Goal: Register for event/course

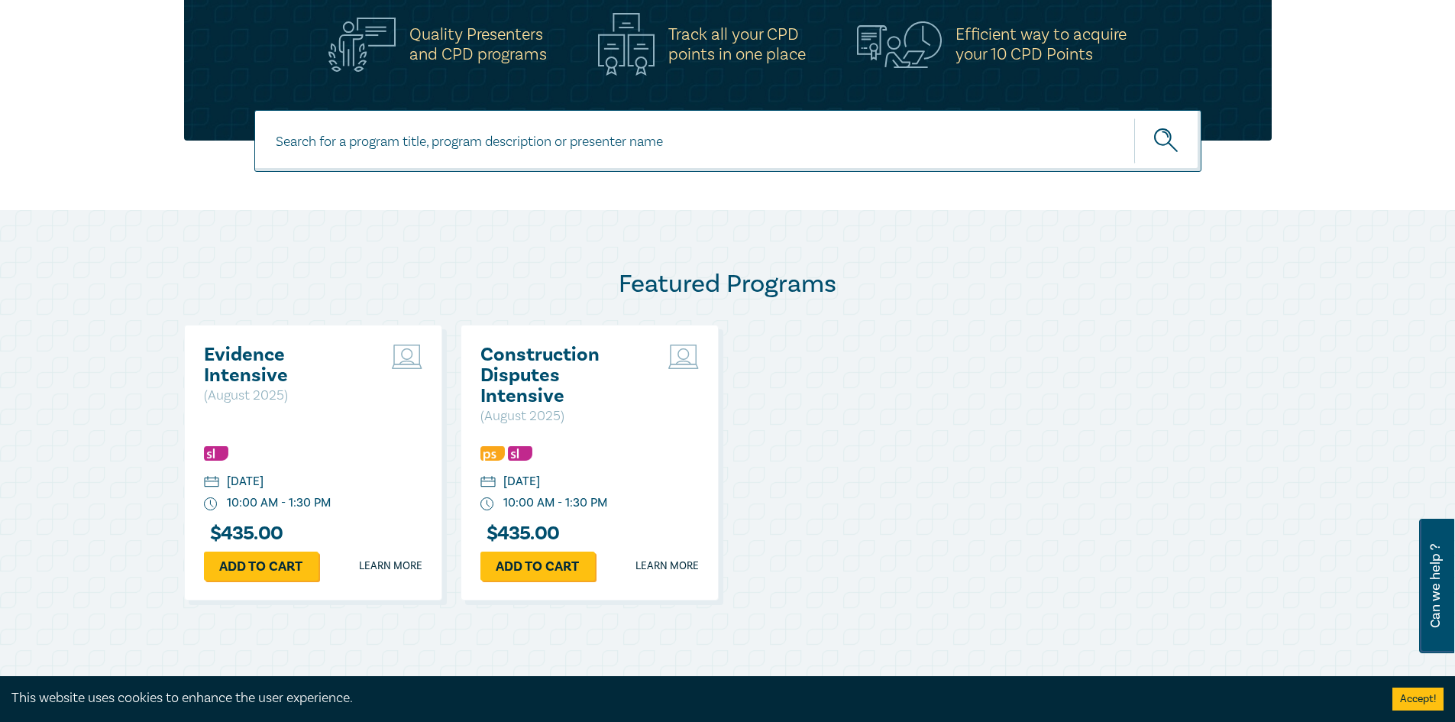
scroll to position [764, 0]
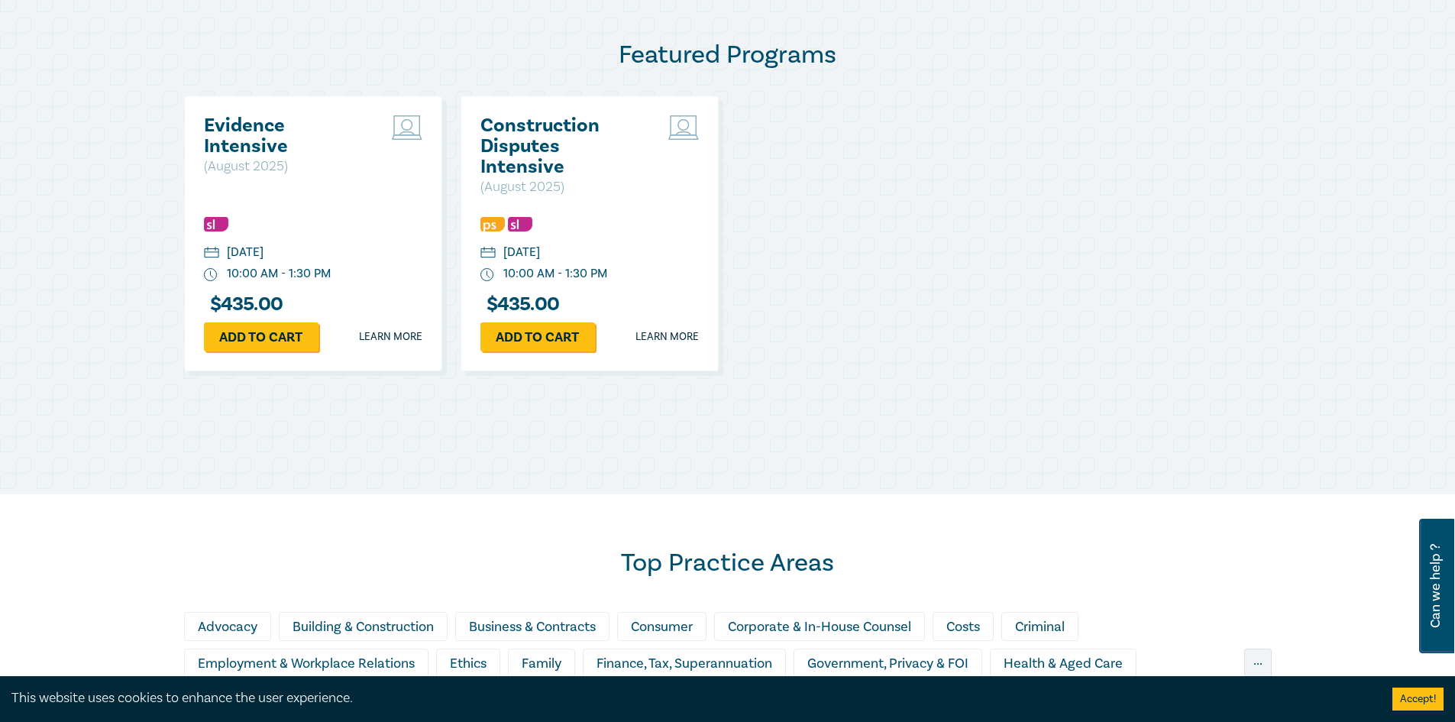
click at [253, 134] on h2 "Evidence Intensive" at bounding box center [286, 135] width 164 height 41
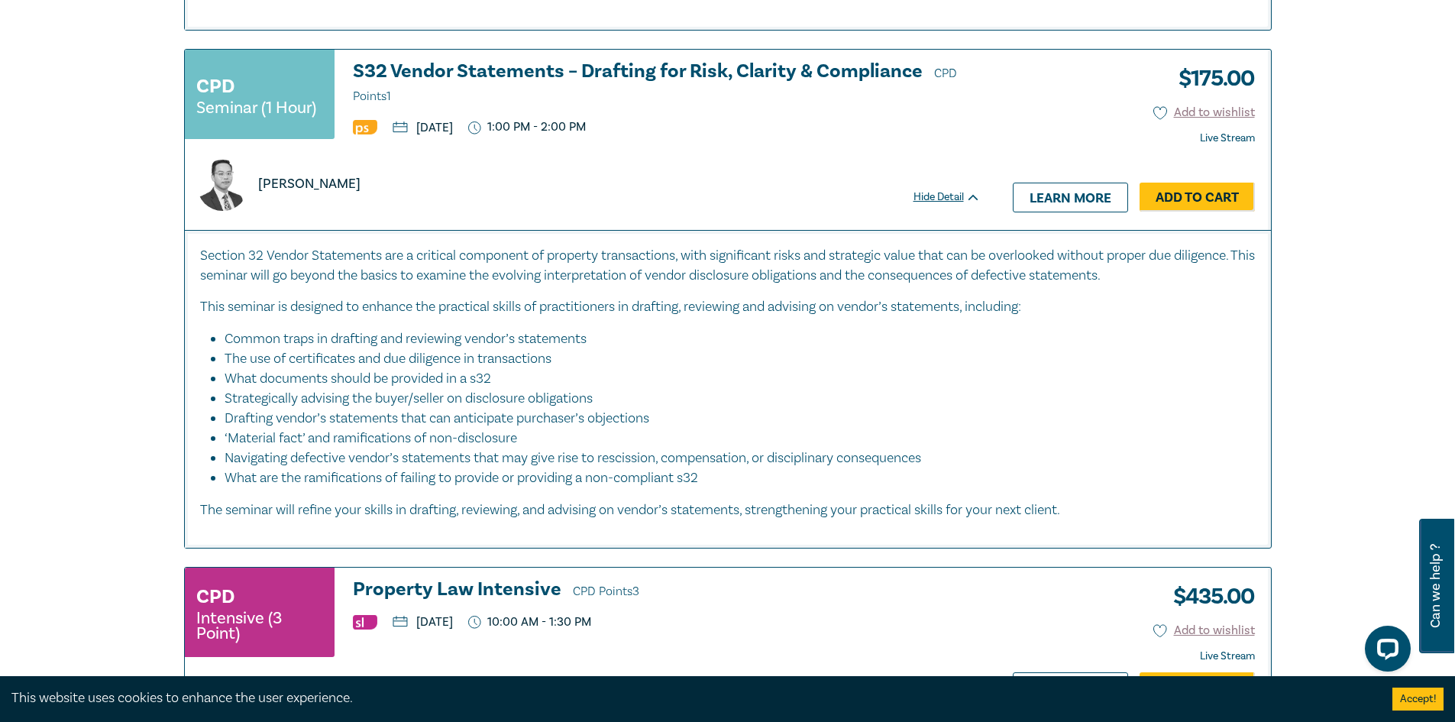
scroll to position [3666, 0]
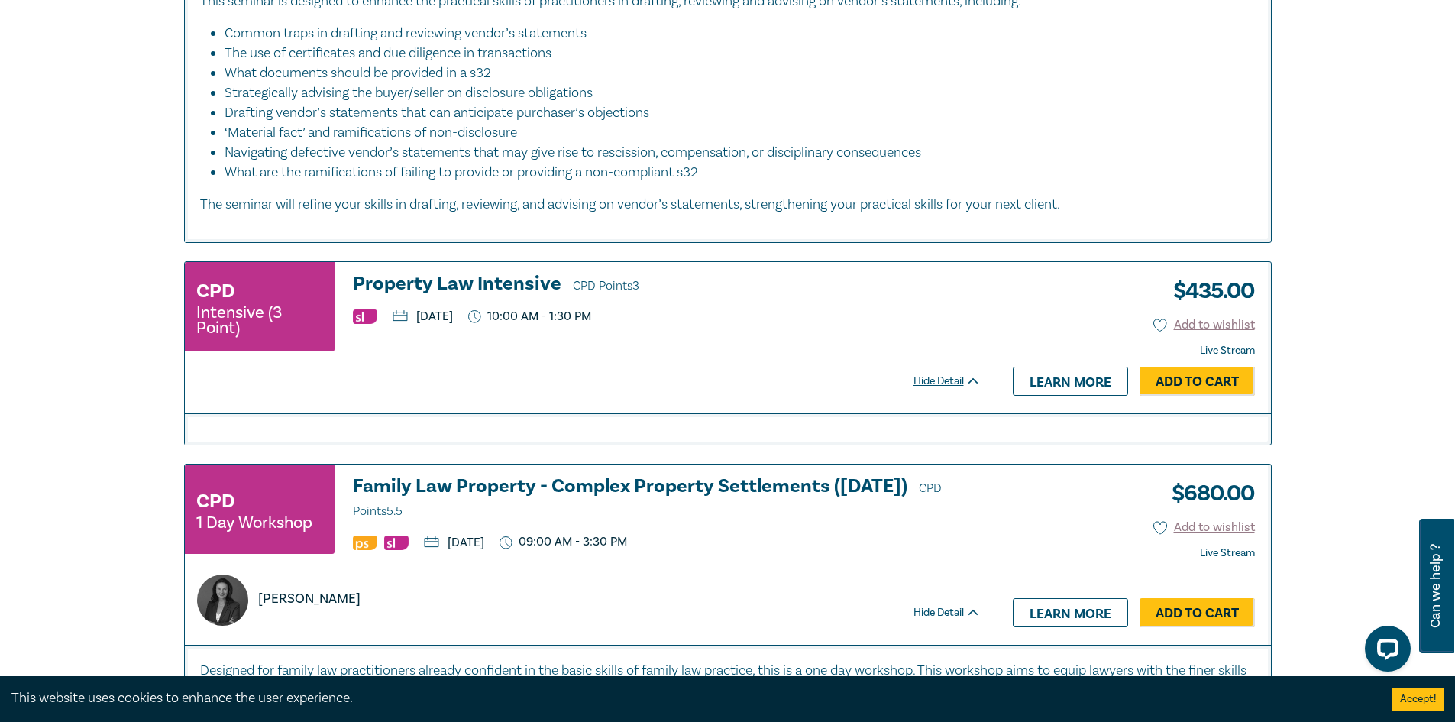
click at [446, 283] on h3 "Property Law Intensive CPD Points 3" at bounding box center [667, 284] width 628 height 23
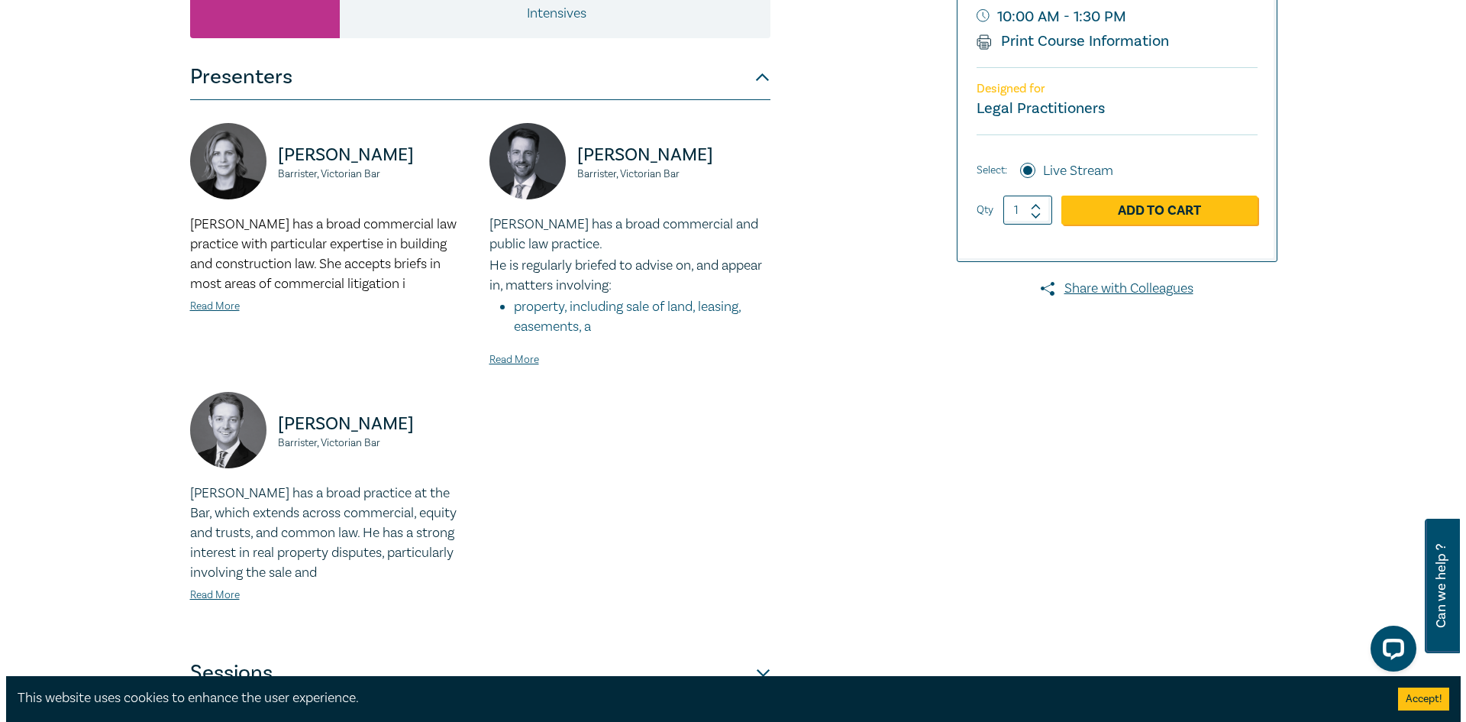
scroll to position [229, 0]
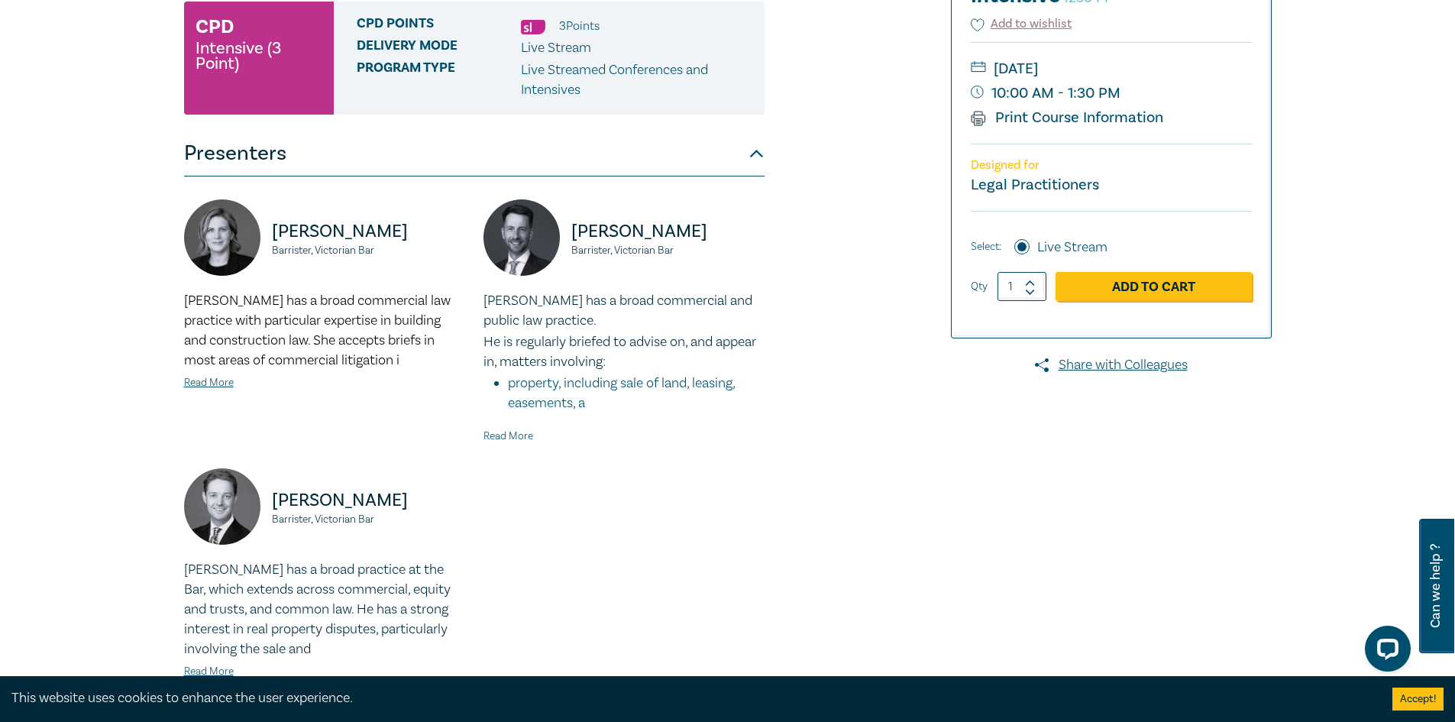
click at [499, 438] on link "Read More" at bounding box center [508, 436] width 50 height 14
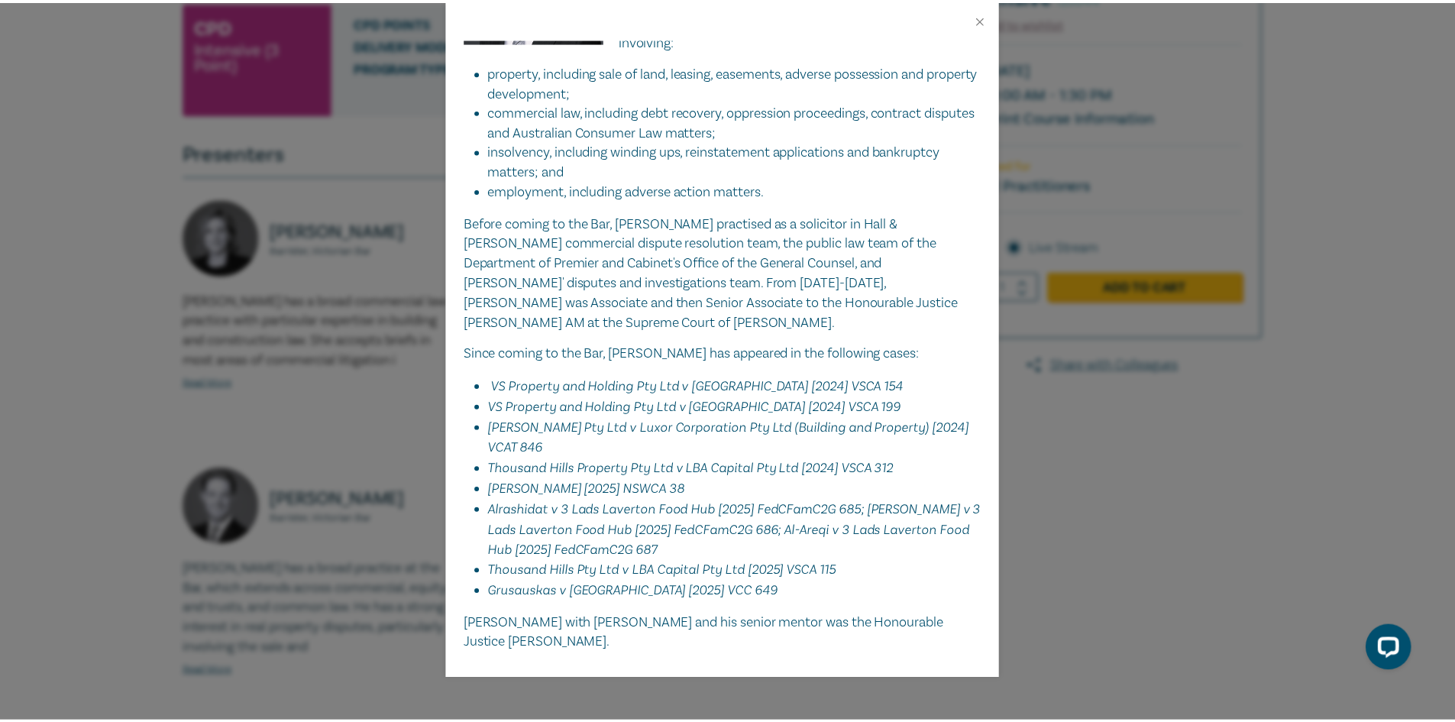
scroll to position [0, 0]
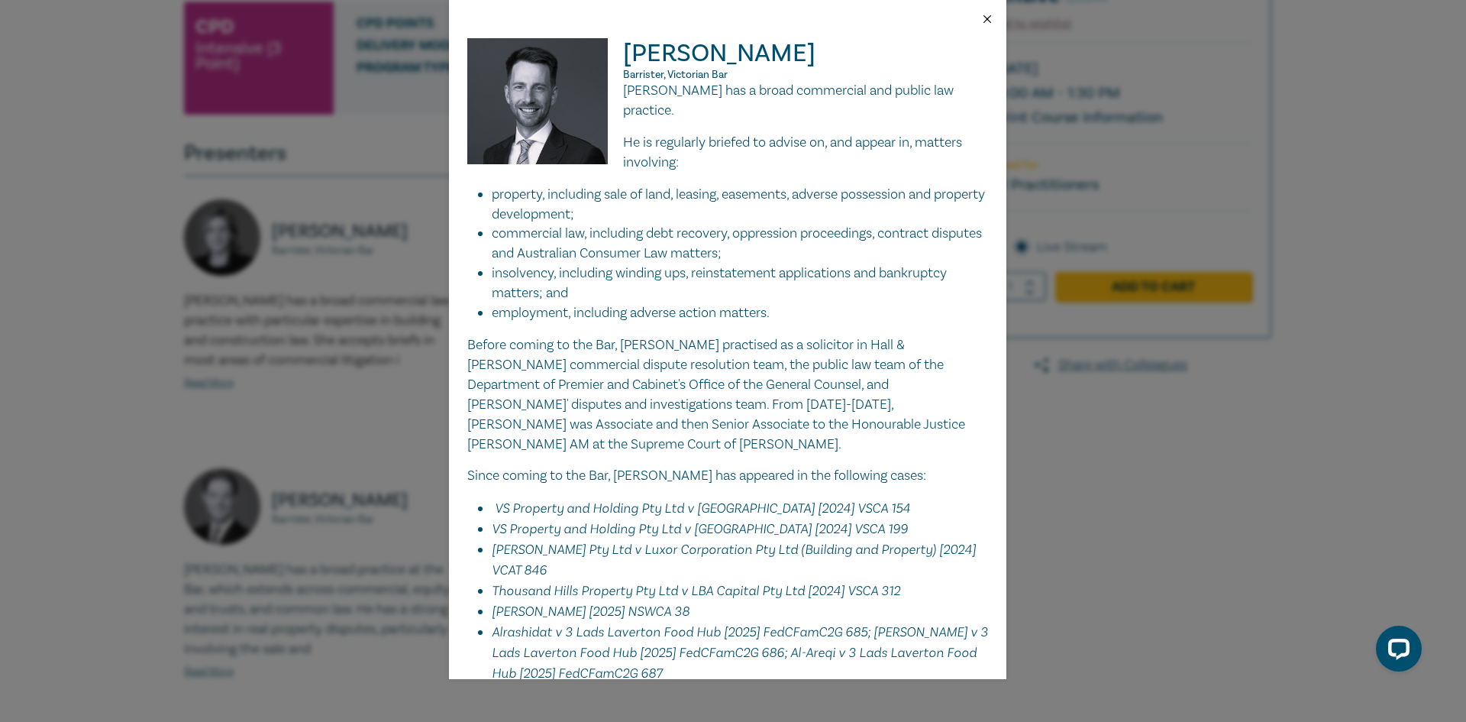
click at [985, 16] on button "Close" at bounding box center [988, 19] width 14 height 14
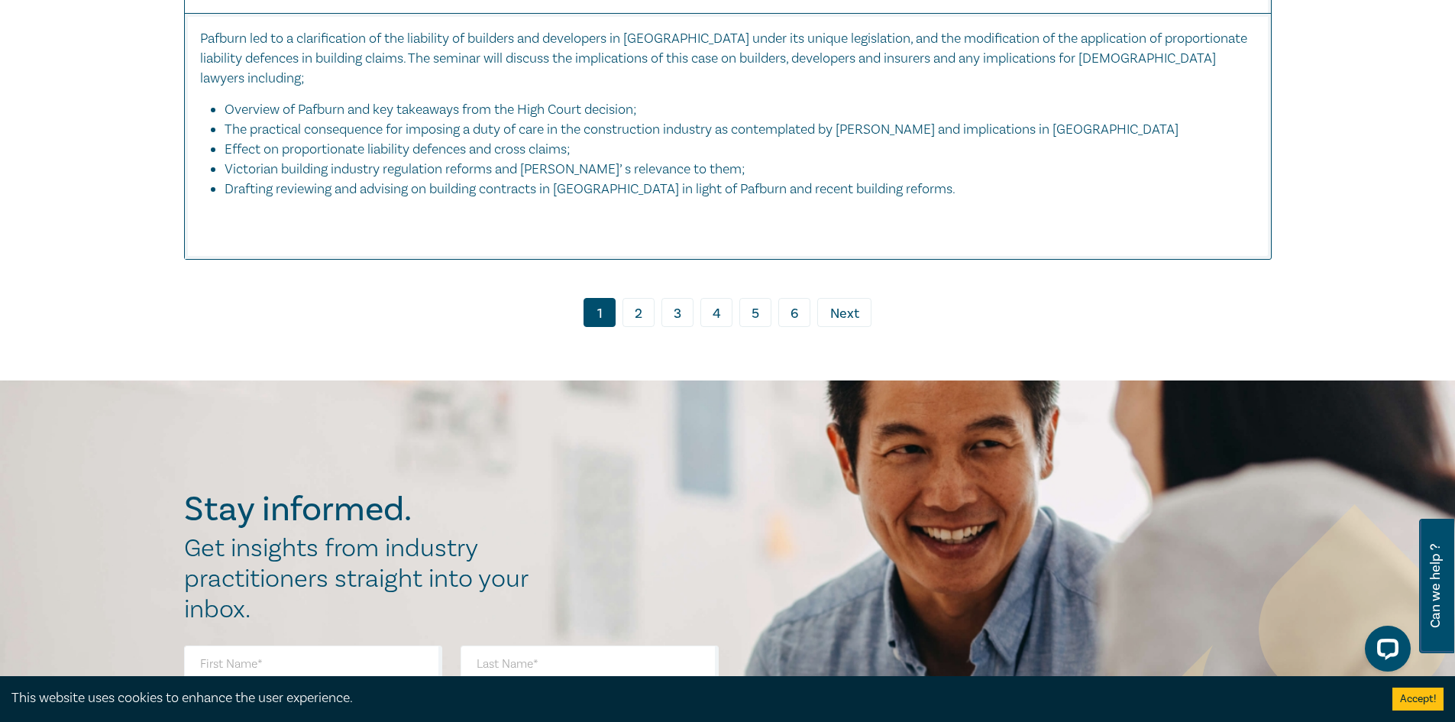
scroll to position [6424, 0]
